Goal: Find specific page/section: Find specific page/section

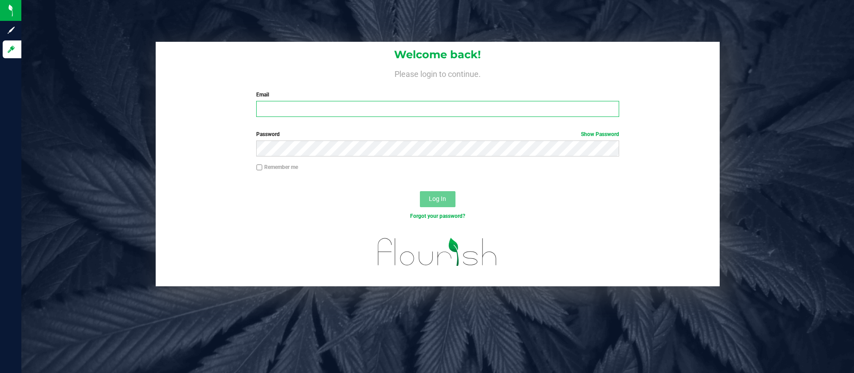
click at [294, 107] on input "Email" at bounding box center [437, 109] width 362 height 16
type input "[EMAIL_ADDRESS][DOMAIN_NAME]"
click at [420, 191] on button "Log In" at bounding box center [438, 199] width 36 height 16
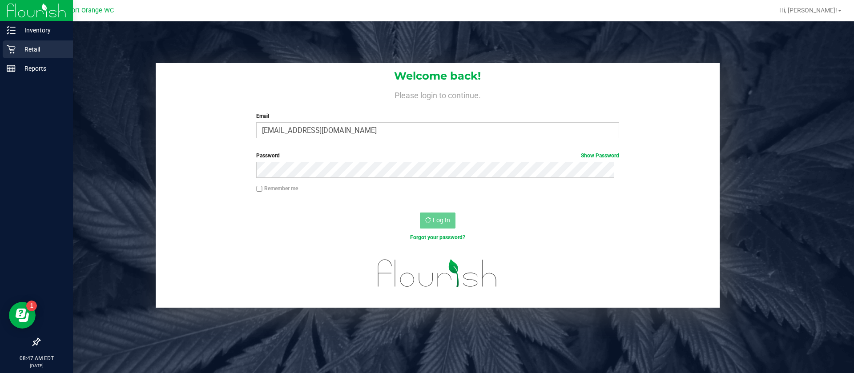
click at [12, 48] on icon at bounding box center [11, 49] width 9 height 9
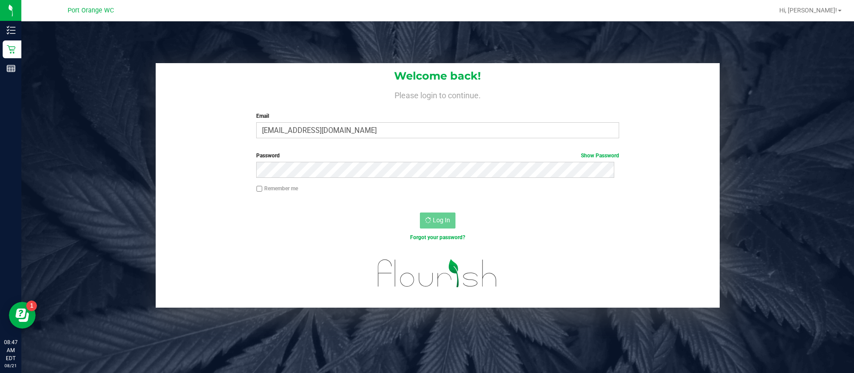
click at [126, 133] on div "Welcome back! Please login to continue. Email preed@liveparallel.com Required P…" at bounding box center [438, 185] width 846 height 245
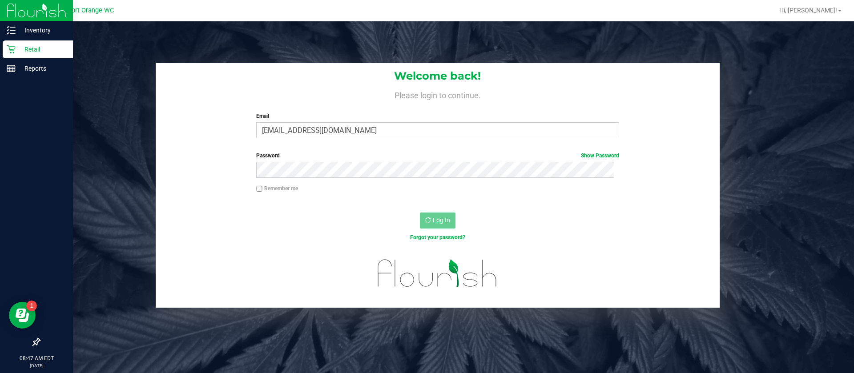
click at [9, 45] on icon at bounding box center [11, 49] width 9 height 9
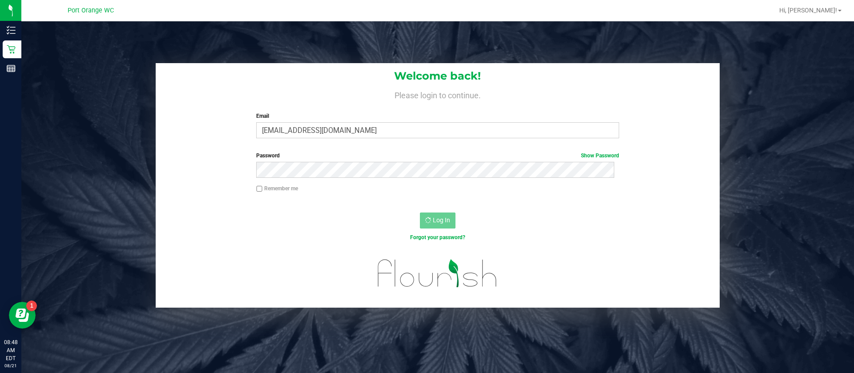
click at [97, 112] on div "Welcome back! Please login to continue. Email preed@liveparallel.com Required P…" at bounding box center [438, 185] width 846 height 245
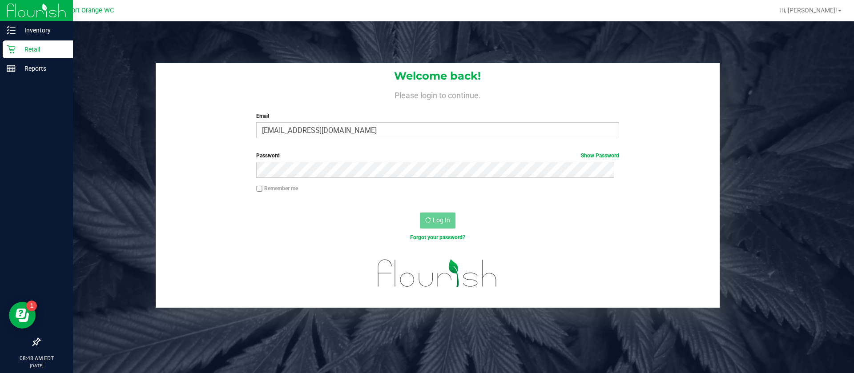
click at [12, 50] on icon at bounding box center [11, 49] width 9 height 9
